Goal: Task Accomplishment & Management: Complete application form

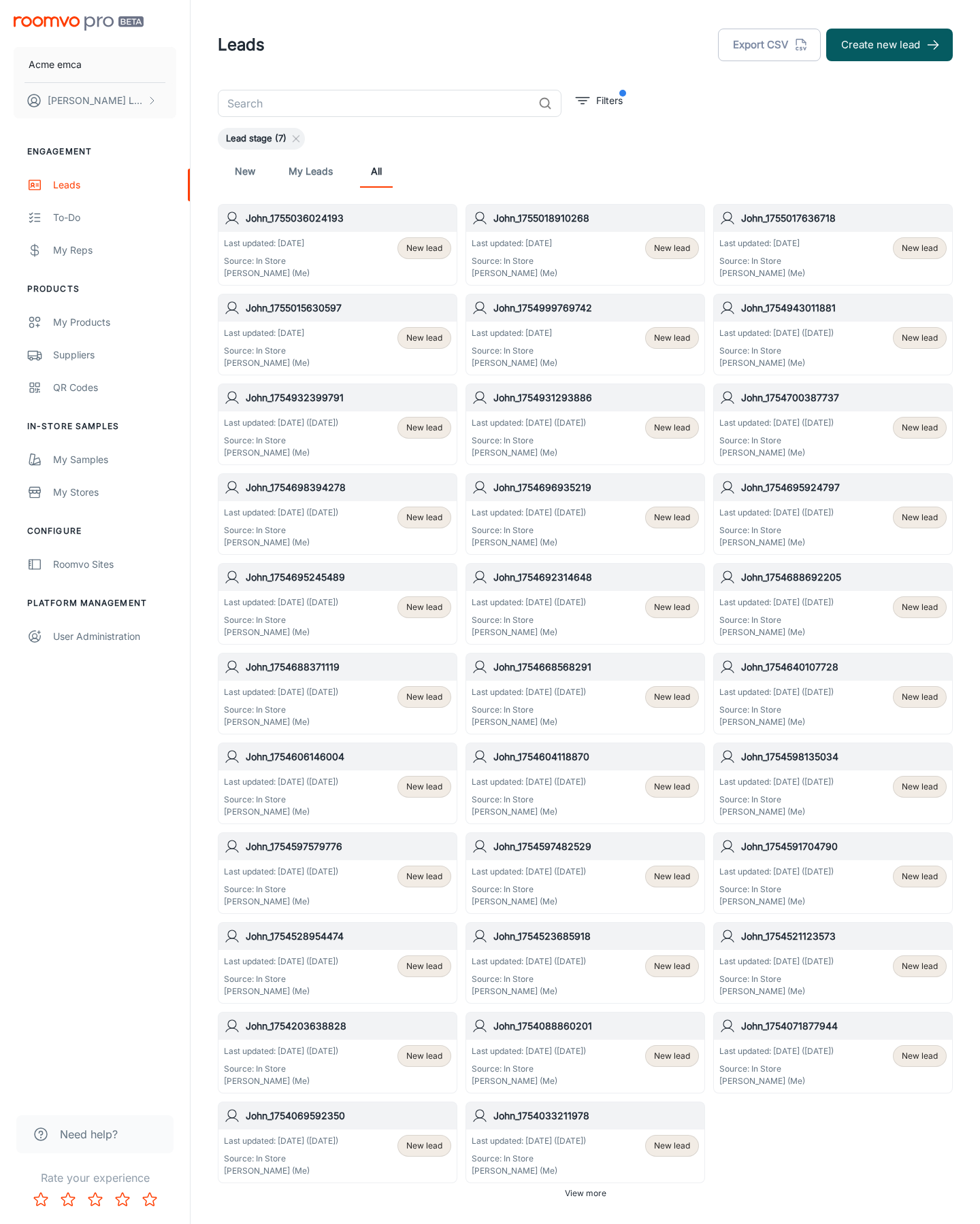
click at [889, 45] on button "Create new lead" at bounding box center [889, 45] width 127 height 33
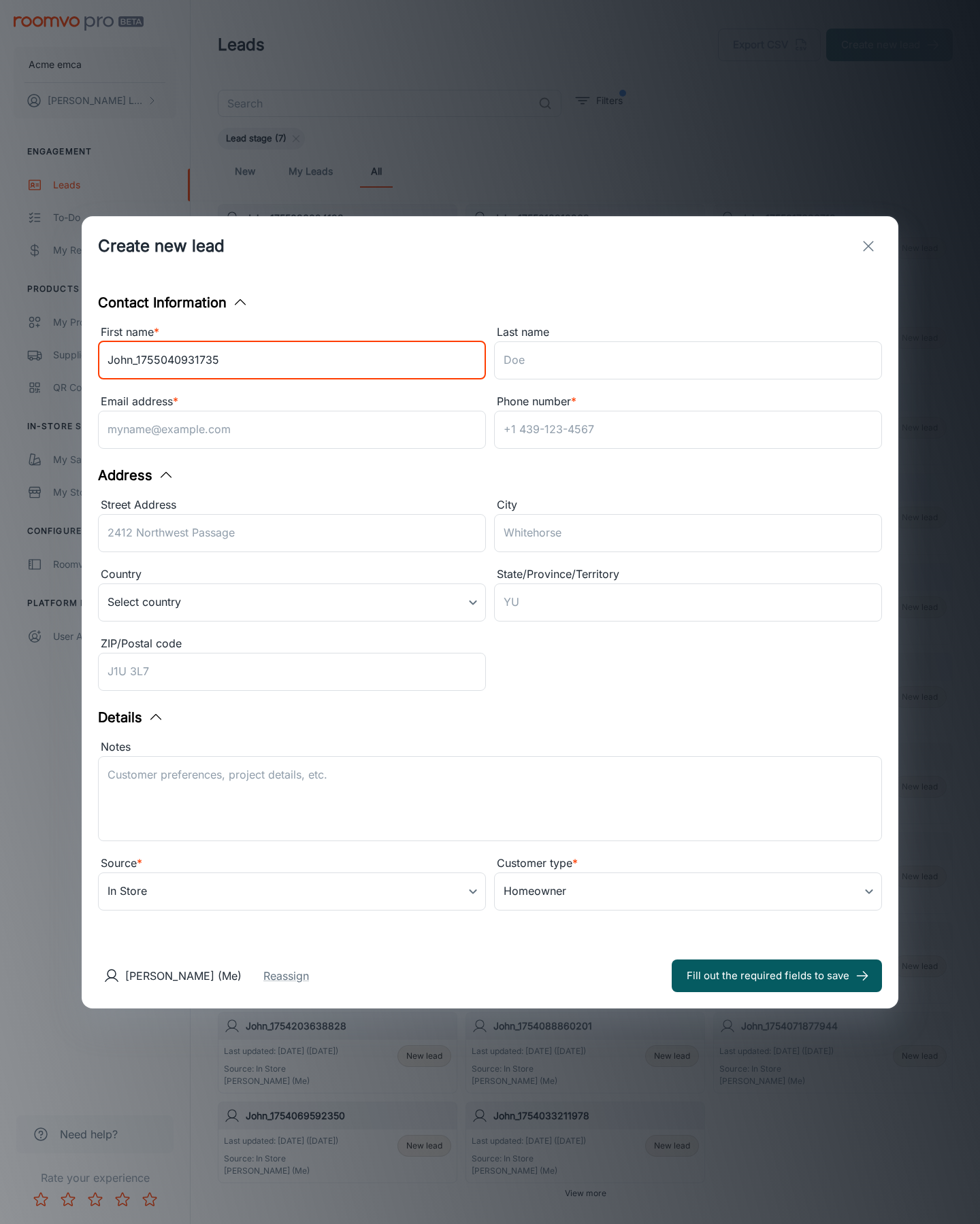
type input "John_1755040931735"
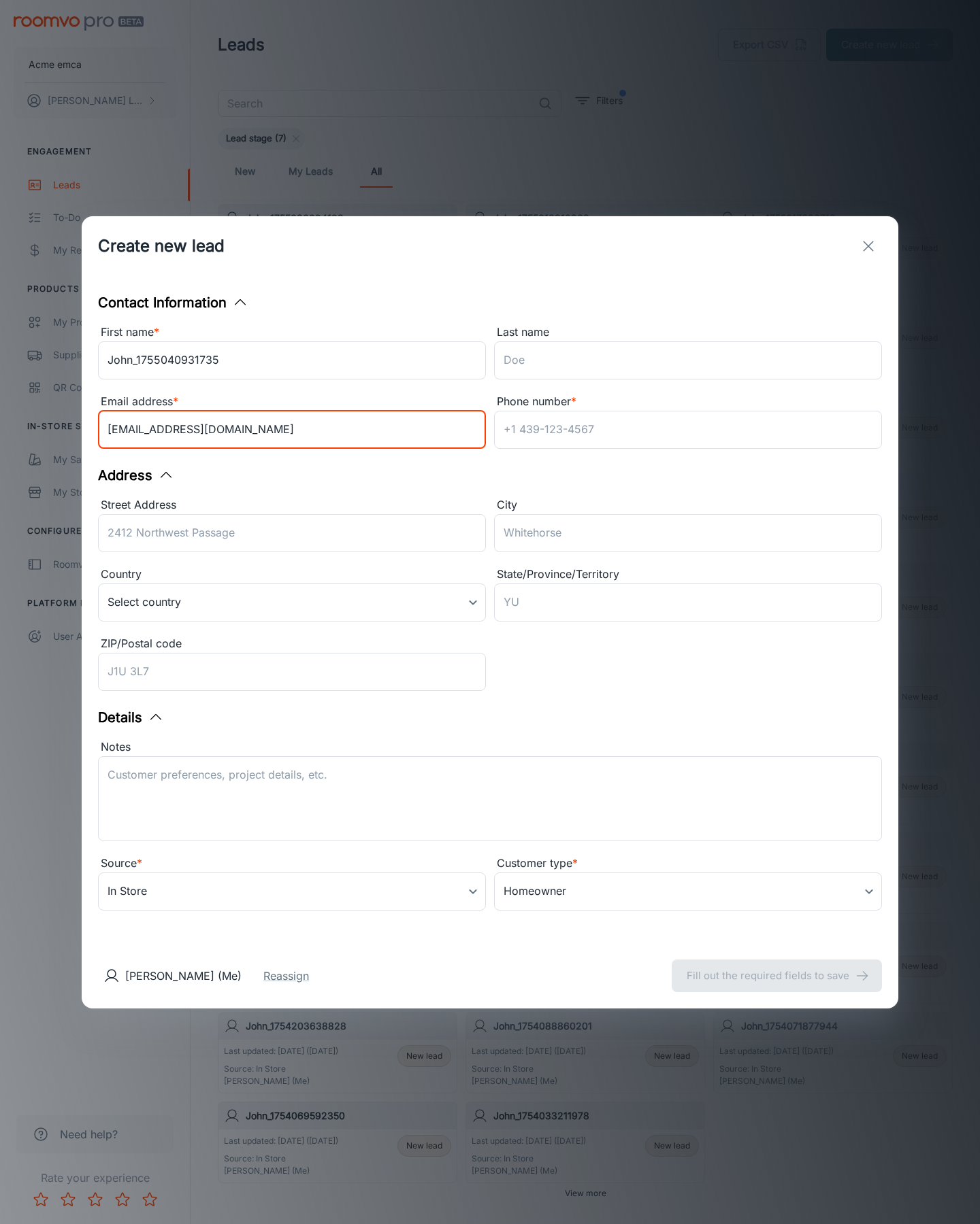
type input "[EMAIL_ADDRESS][DOMAIN_NAME]"
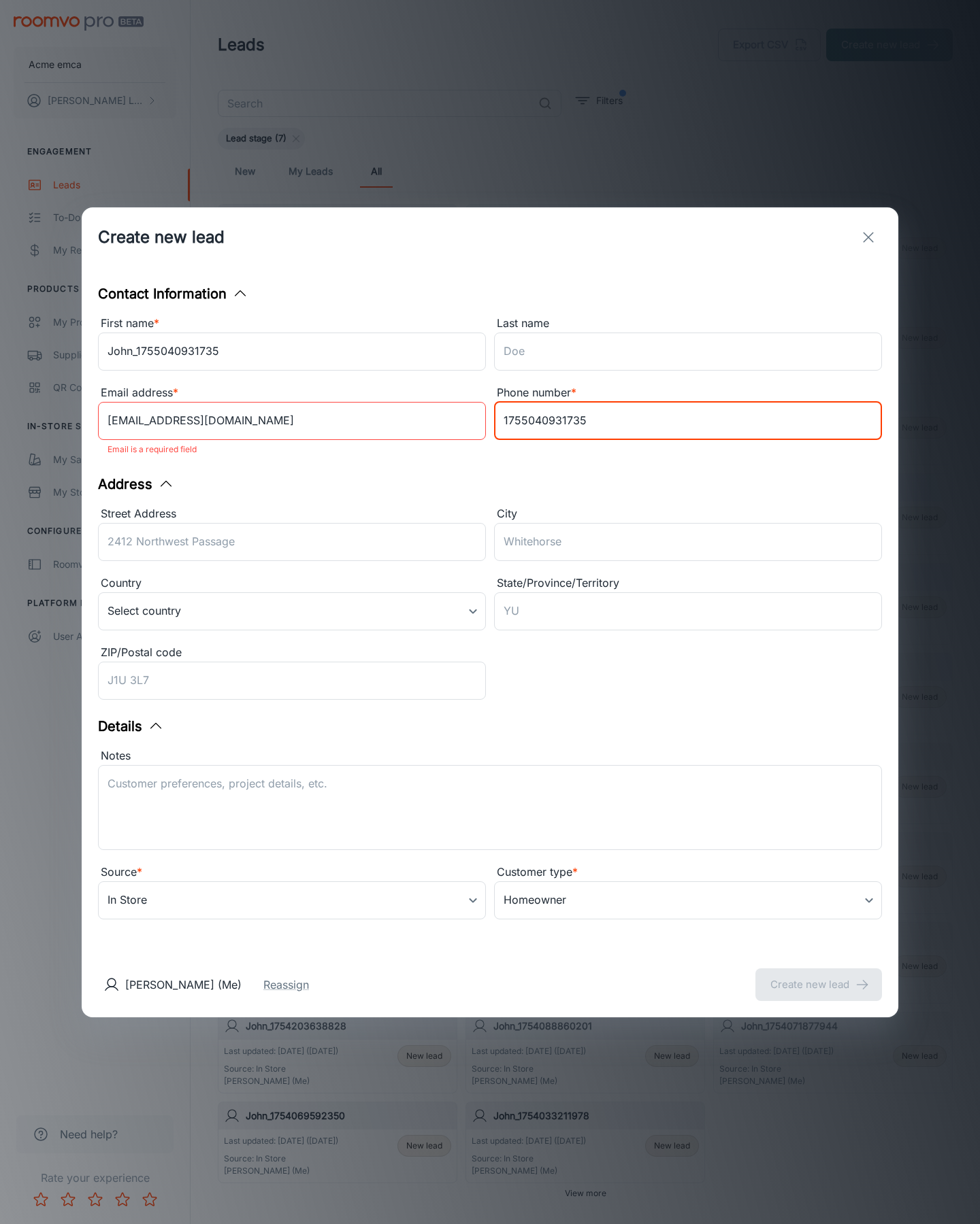
type input "1755040931735"
click at [819, 976] on button "Create new lead" at bounding box center [819, 985] width 127 height 33
